Goal: Check status: Check status

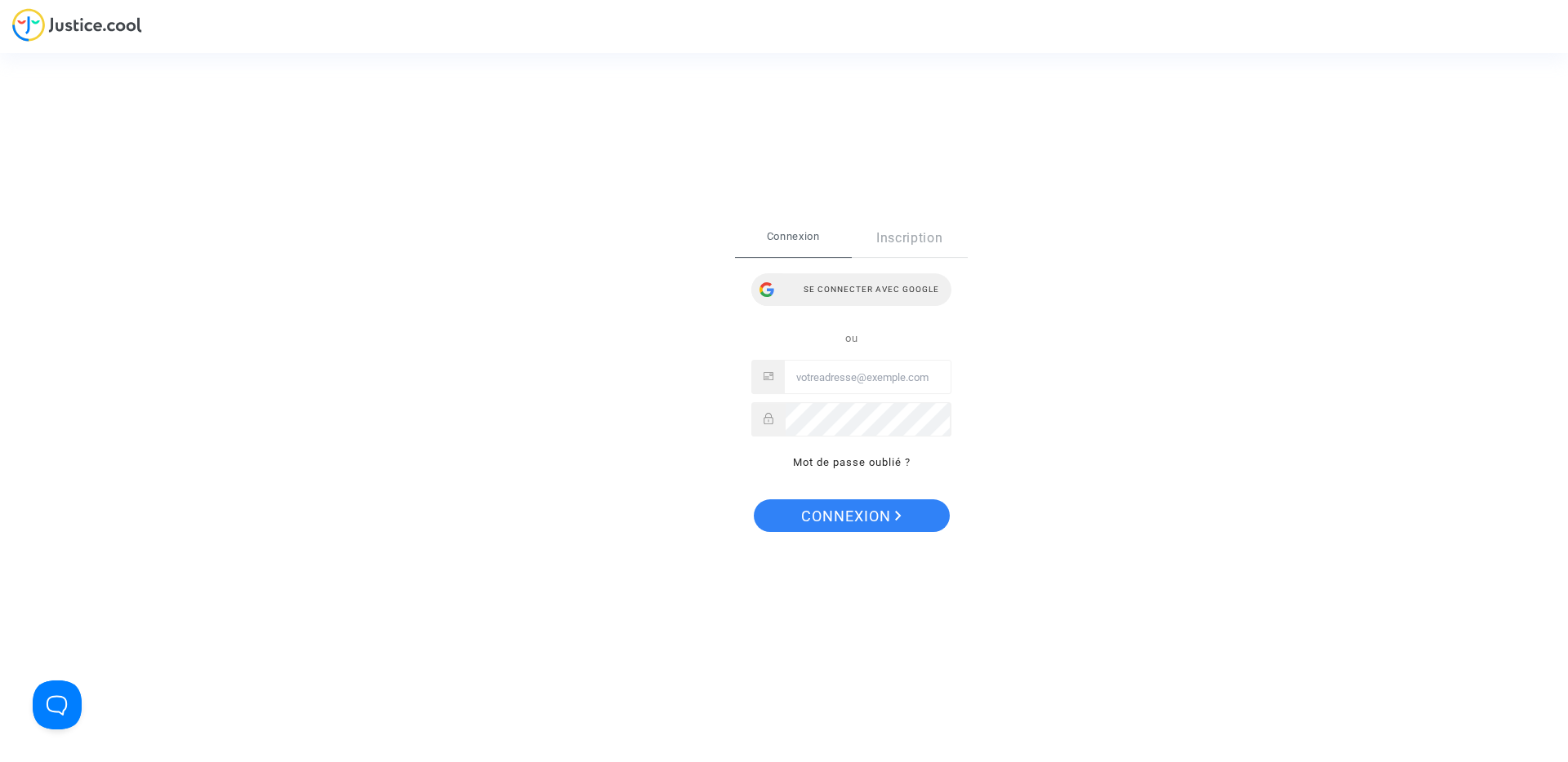
click at [884, 295] on div "Se connecter avec Google" at bounding box center [852, 290] width 200 height 32
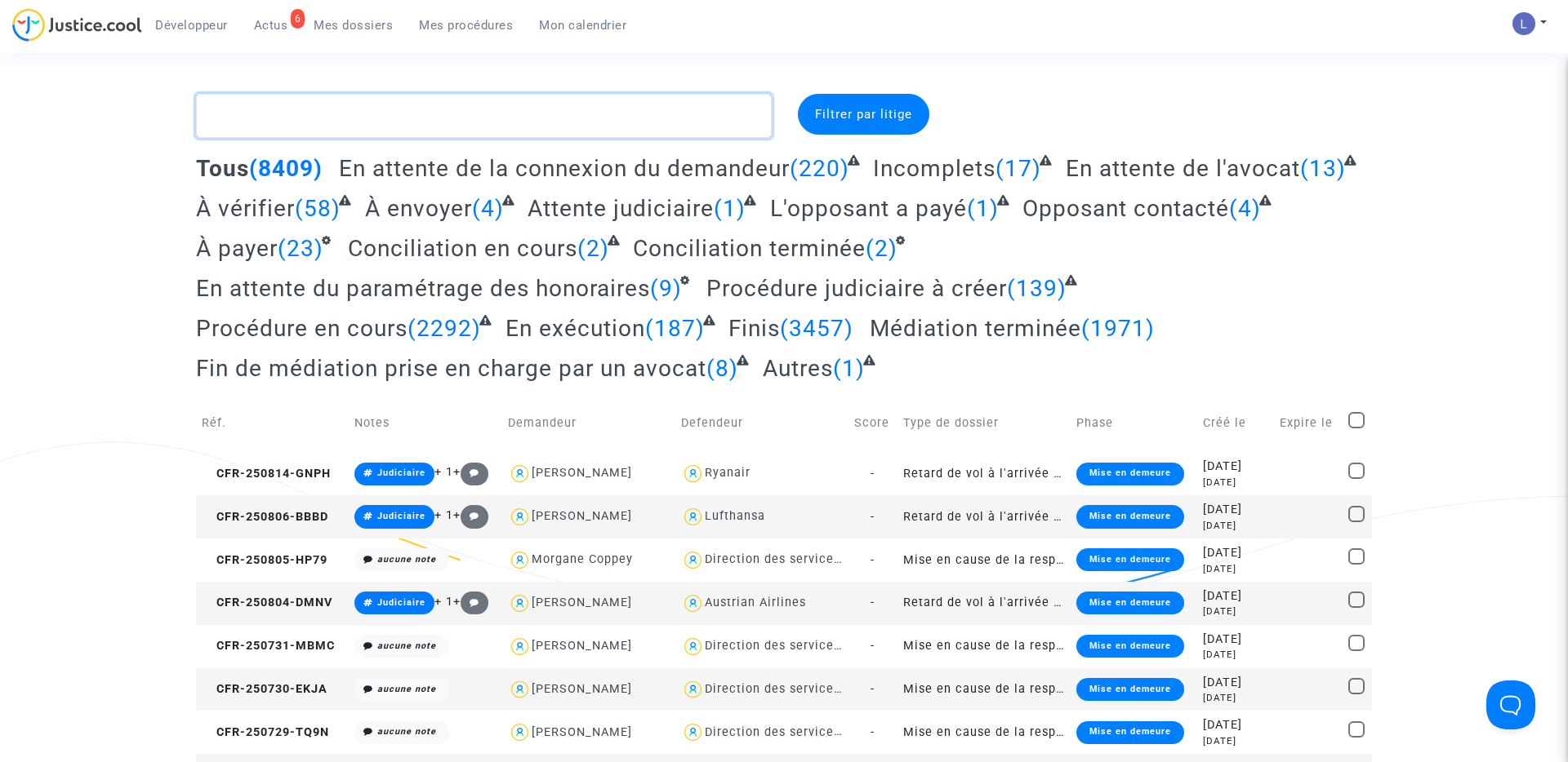
click at [323, 126] on textarea at bounding box center [484, 115] width 576 height 44
paste textarea "CFR-200122-8YHY"
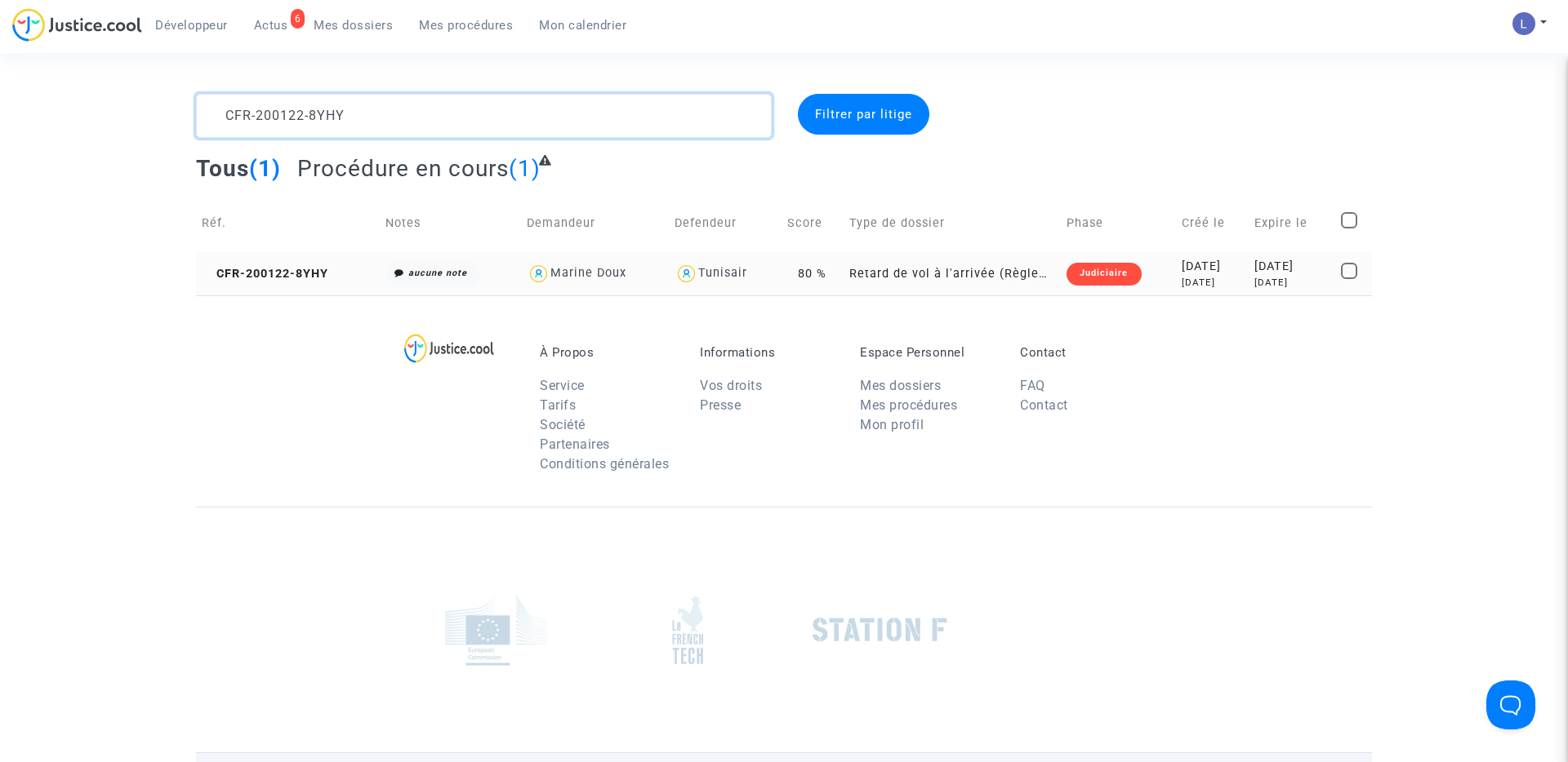
type textarea "CFR-200122-8YHY"
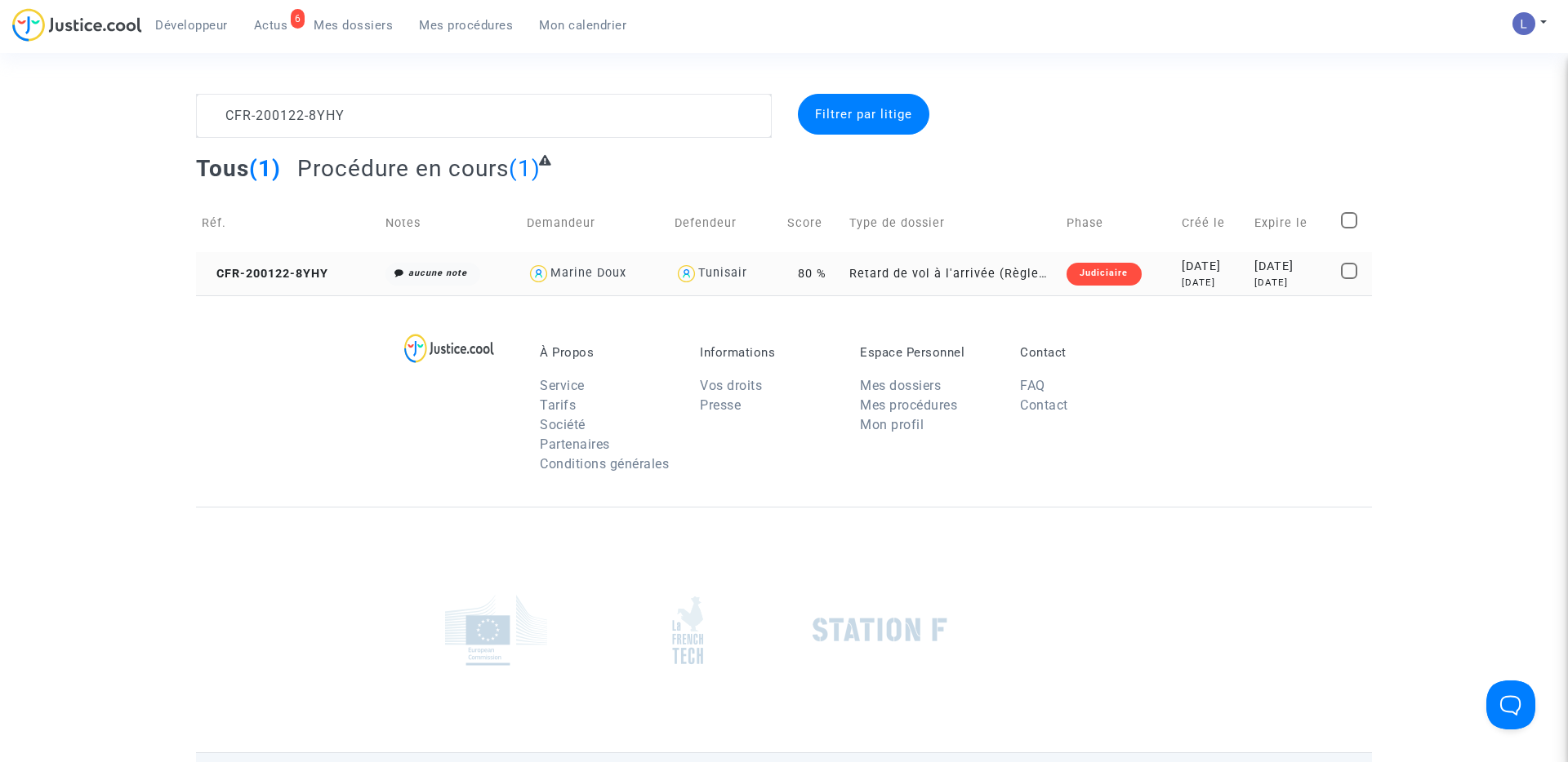
click at [283, 264] on td "CFR-200122-8YHY" at bounding box center [288, 274] width 184 height 43
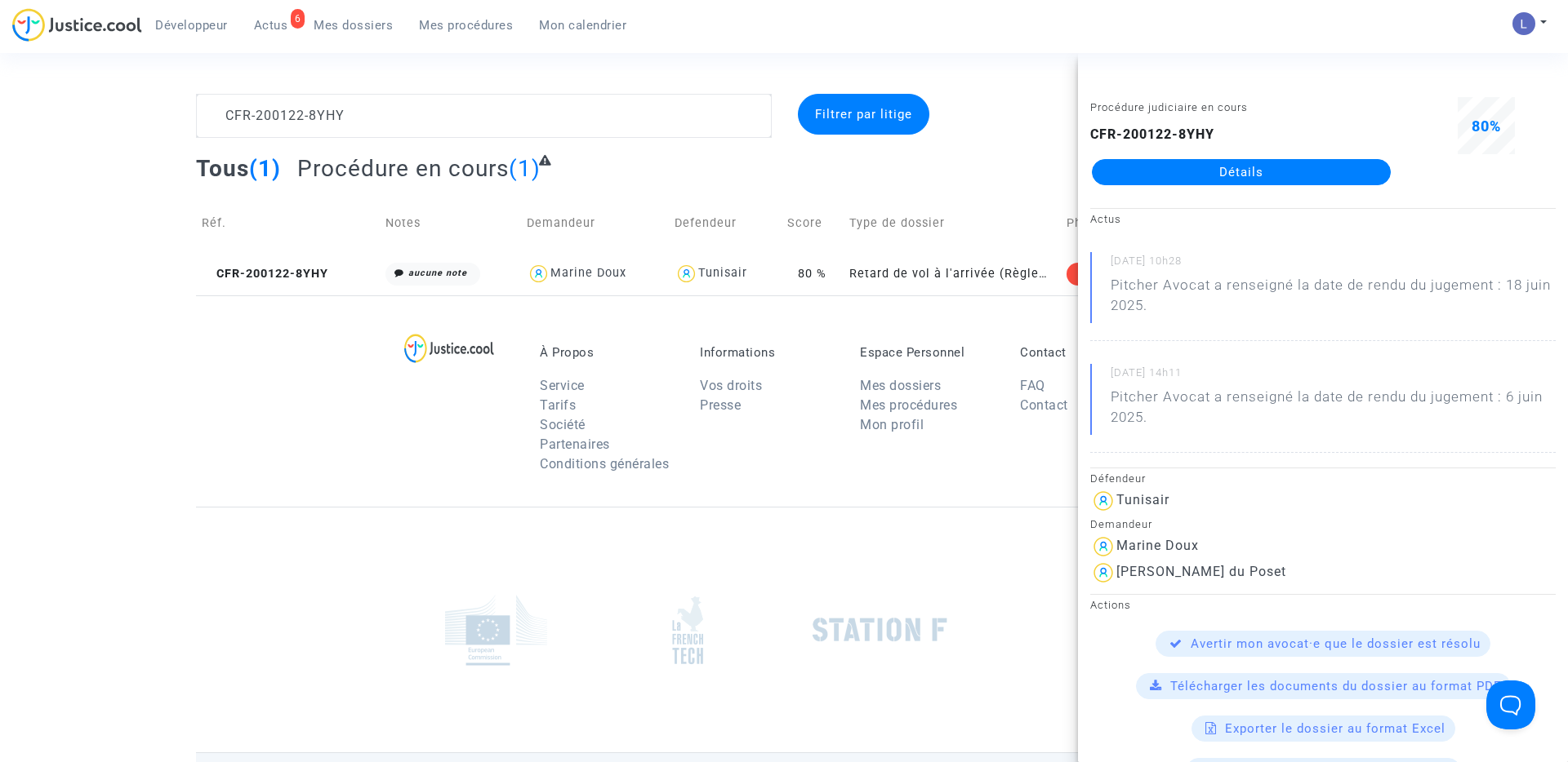
click at [272, 17] on link "6 Actus" at bounding box center [271, 24] width 61 height 24
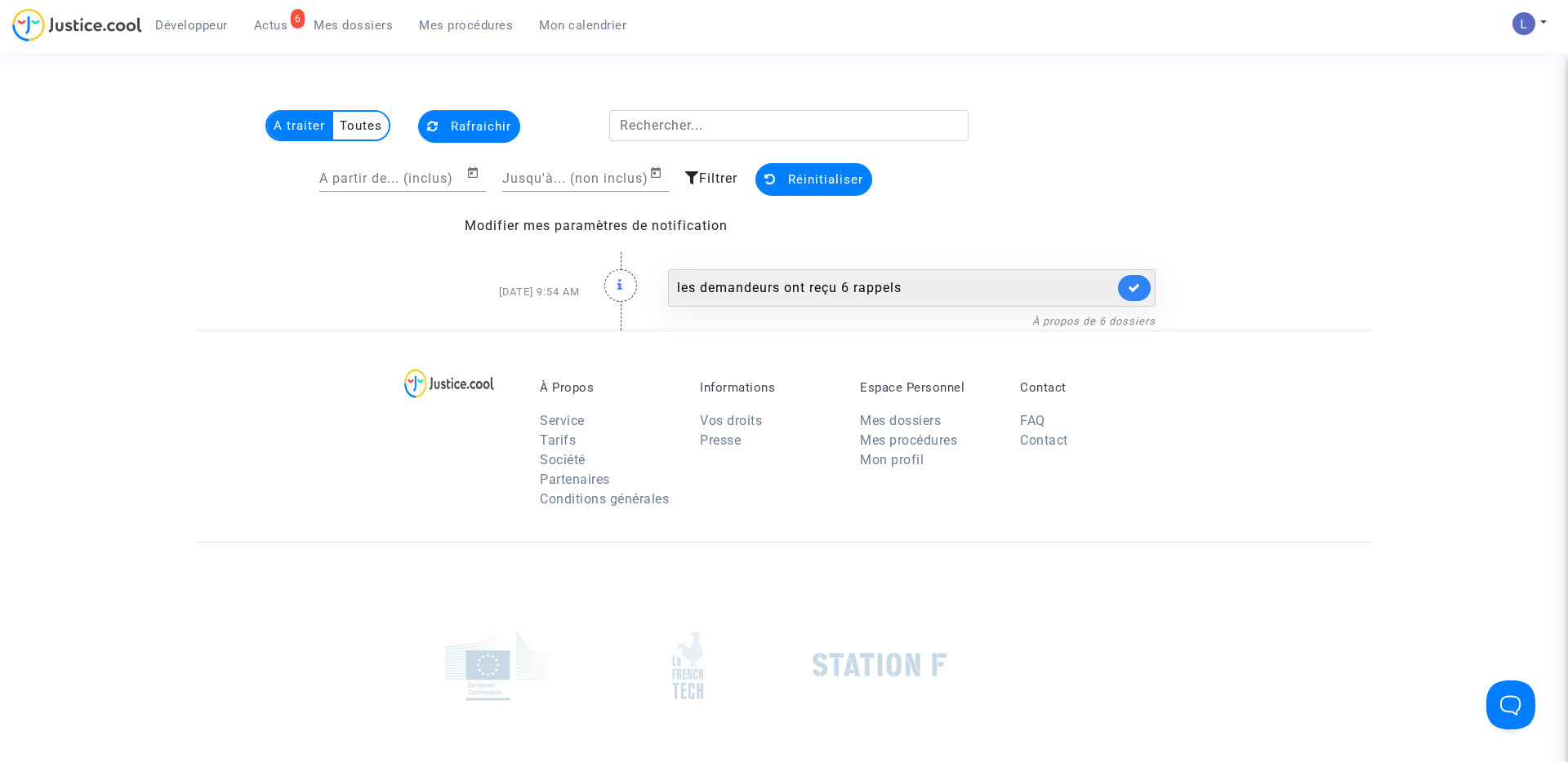
click at [1122, 289] on link at bounding box center [1133, 288] width 32 height 26
